Goal: Check status: Check status

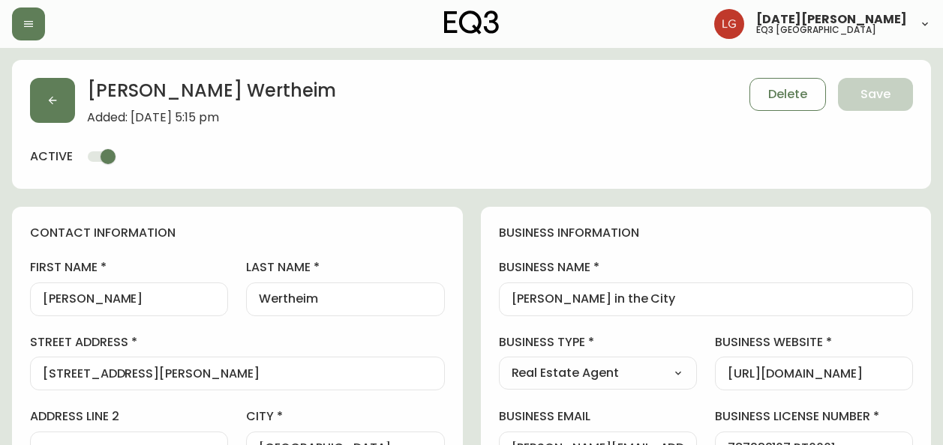
select select "BC"
select select "CA"
select select "CA_EN"
select select "Other"
select select "Real Estate Agent"
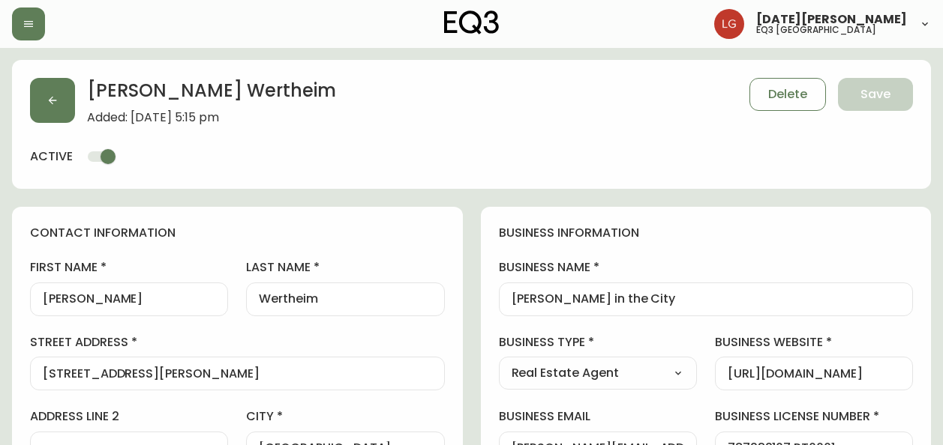
select select "cjw10z96p001r6gs00juufhhe"
select select "false"
click at [40, 19] on button "button" at bounding box center [28, 23] width 33 height 33
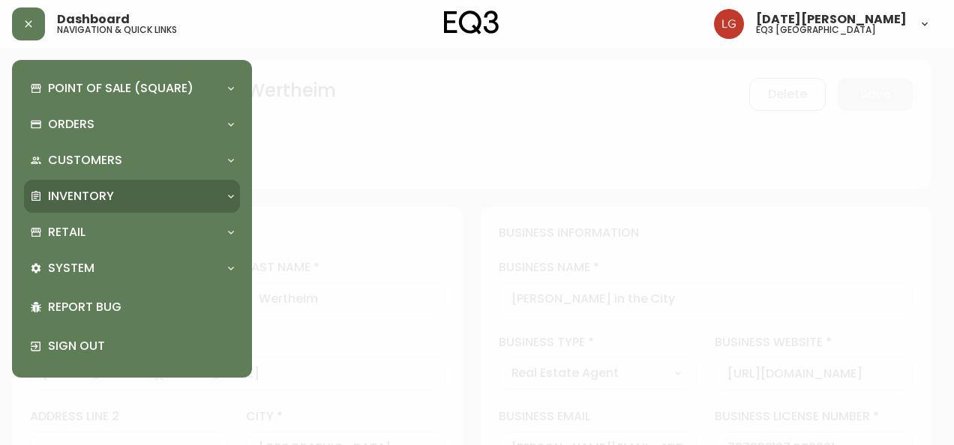
click at [109, 190] on p "Inventory" at bounding box center [81, 196] width 66 height 16
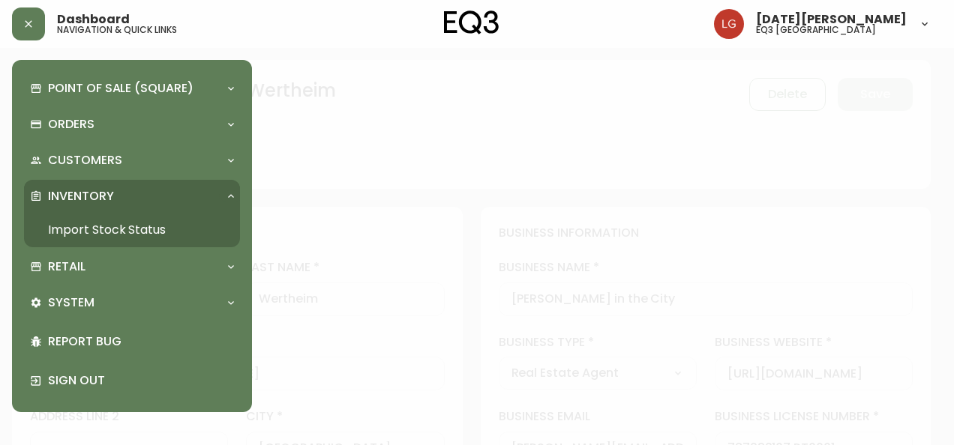
click at [109, 226] on link "Import Stock Status" at bounding box center [132, 230] width 216 height 34
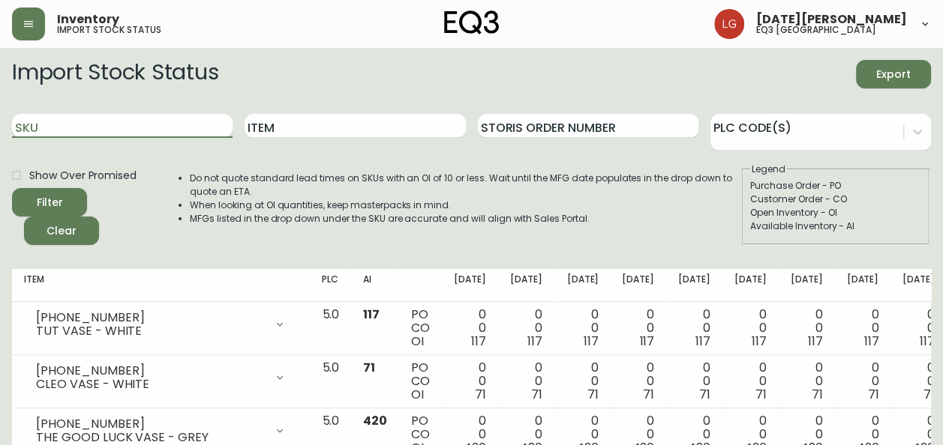
click at [76, 127] on input "SKU" at bounding box center [122, 126] width 220 height 24
paste input "[PHONE_NUMBER]"
type input "[PHONE_NUMBER]"
click at [12, 188] on button "Filter" at bounding box center [49, 202] width 75 height 28
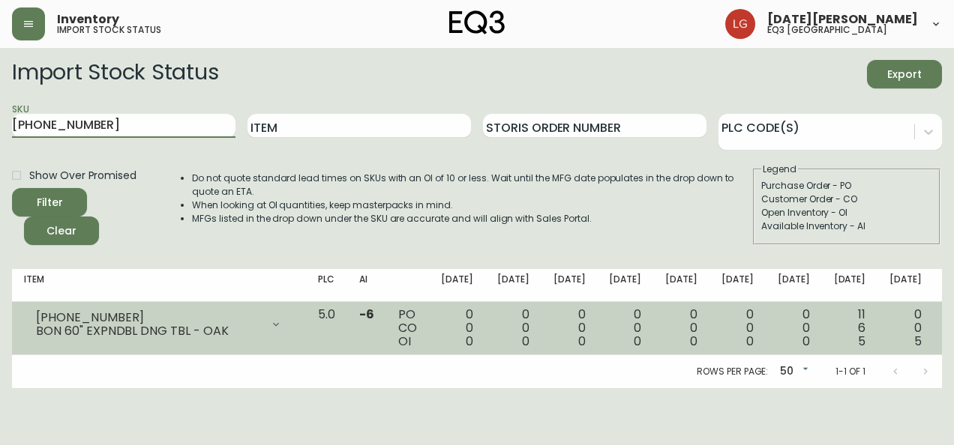
click at [235, 317] on div "[PHONE_NUMBER]" at bounding box center [148, 317] width 225 height 13
click at [264, 328] on div at bounding box center [276, 325] width 30 height 30
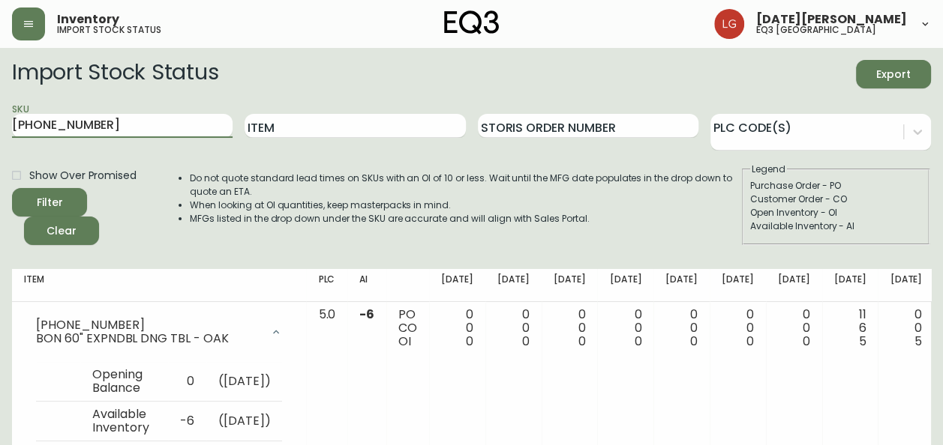
drag, startPoint x: 106, startPoint y: 124, endPoint x: 0, endPoint y: 106, distance: 107.1
click at [0, 107] on html "Inventory import stock status [DATE][PERSON_NAME] eq3 [GEOGRAPHIC_DATA] Import …" at bounding box center [471, 433] width 943 height 866
click at [12, 188] on button "Filter" at bounding box center [49, 202] width 75 height 28
